Goal: Navigation & Orientation: Find specific page/section

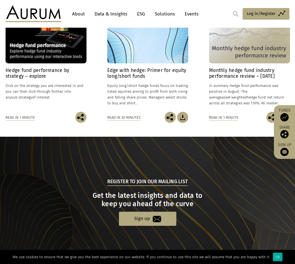
scroll to position [443, 0]
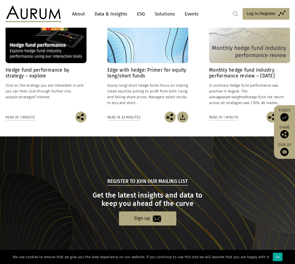
click at [81, 16] on link "About" at bounding box center [78, 14] width 18 height 10
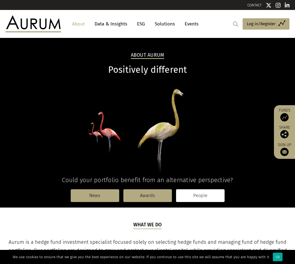
click at [197, 198] on link "People" at bounding box center [200, 195] width 48 height 13
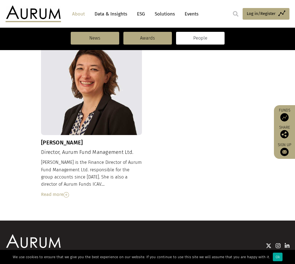
scroll to position [581, 0]
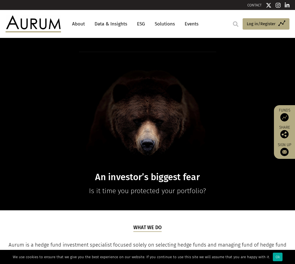
click at [114, 24] on link "Data & Insights" at bounding box center [111, 24] width 38 height 10
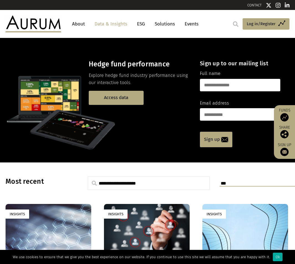
click at [194, 26] on link "Events" at bounding box center [190, 24] width 17 height 10
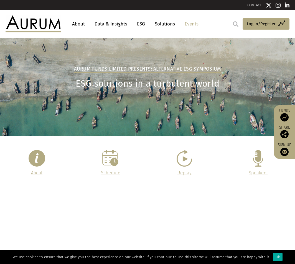
click at [166, 25] on link "Solutions" at bounding box center [165, 24] width 26 height 10
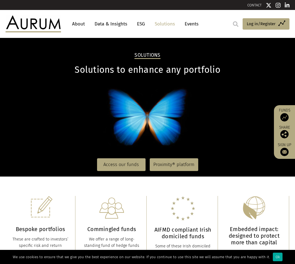
click at [72, 25] on link "About" at bounding box center [78, 24] width 18 height 10
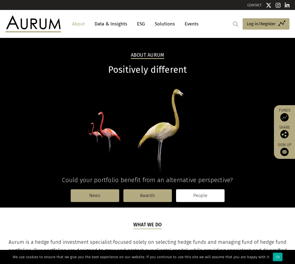
click at [191, 197] on link "People" at bounding box center [200, 195] width 48 height 13
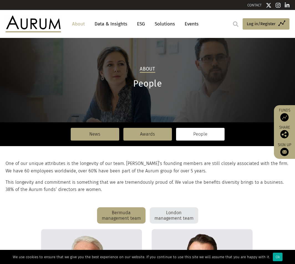
click at [167, 221] on div "London management team" at bounding box center [173, 215] width 48 height 17
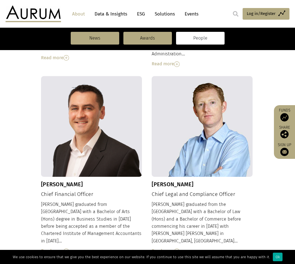
scroll to position [427, 0]
